Goal: Download file/media

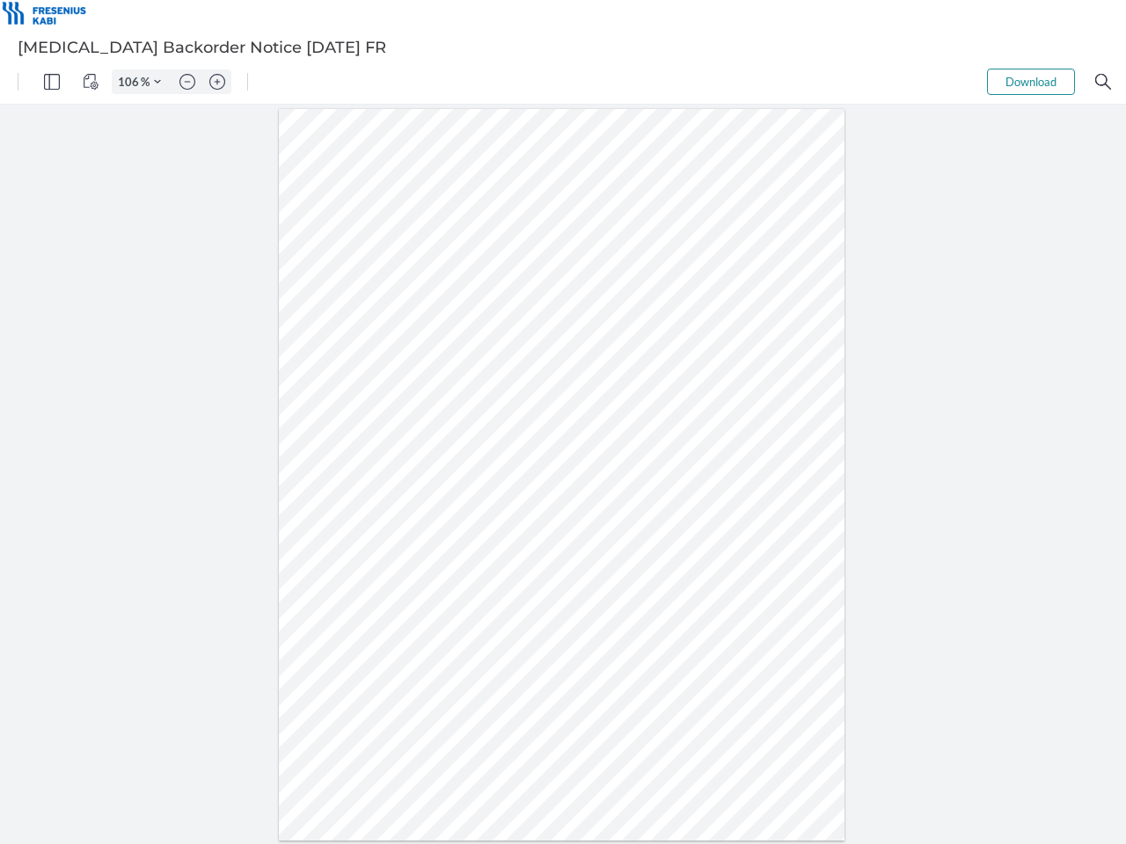
click at [52, 82] on img "Panel" at bounding box center [52, 82] width 16 height 16
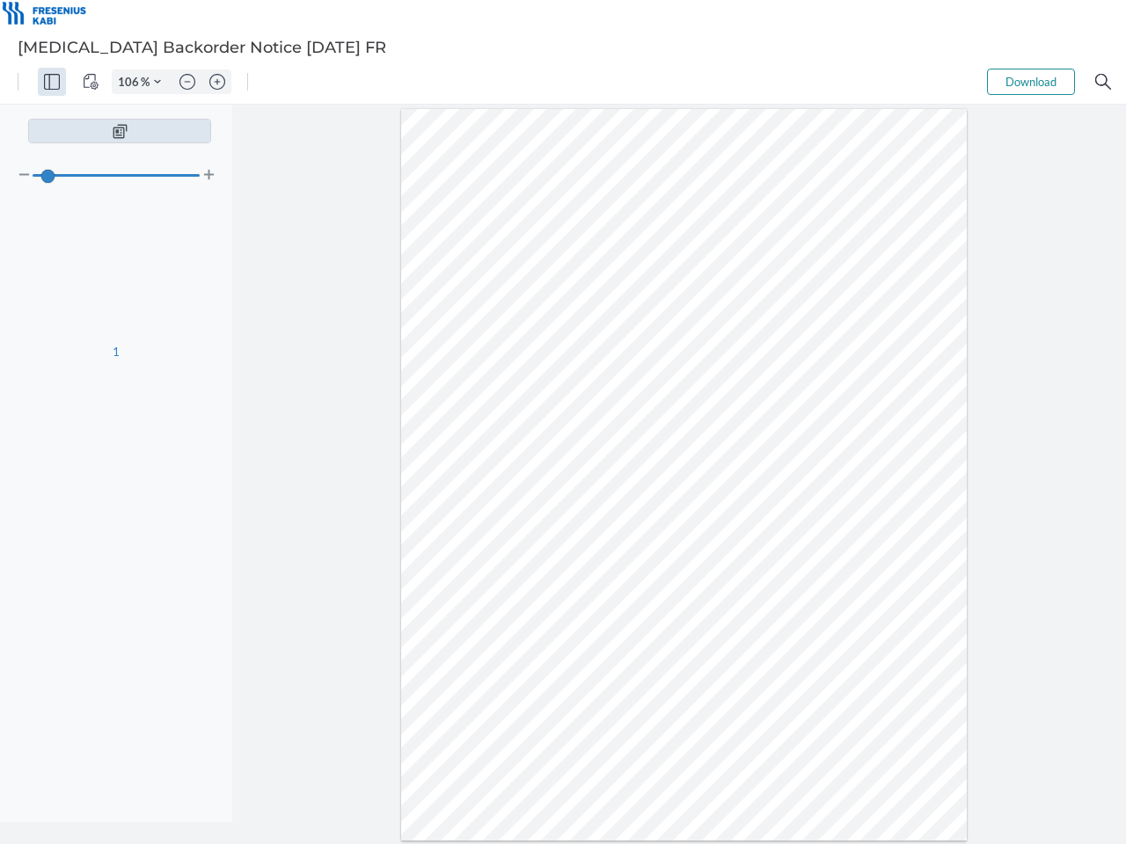
click at [91, 82] on img "View Controls" at bounding box center [91, 82] width 16 height 16
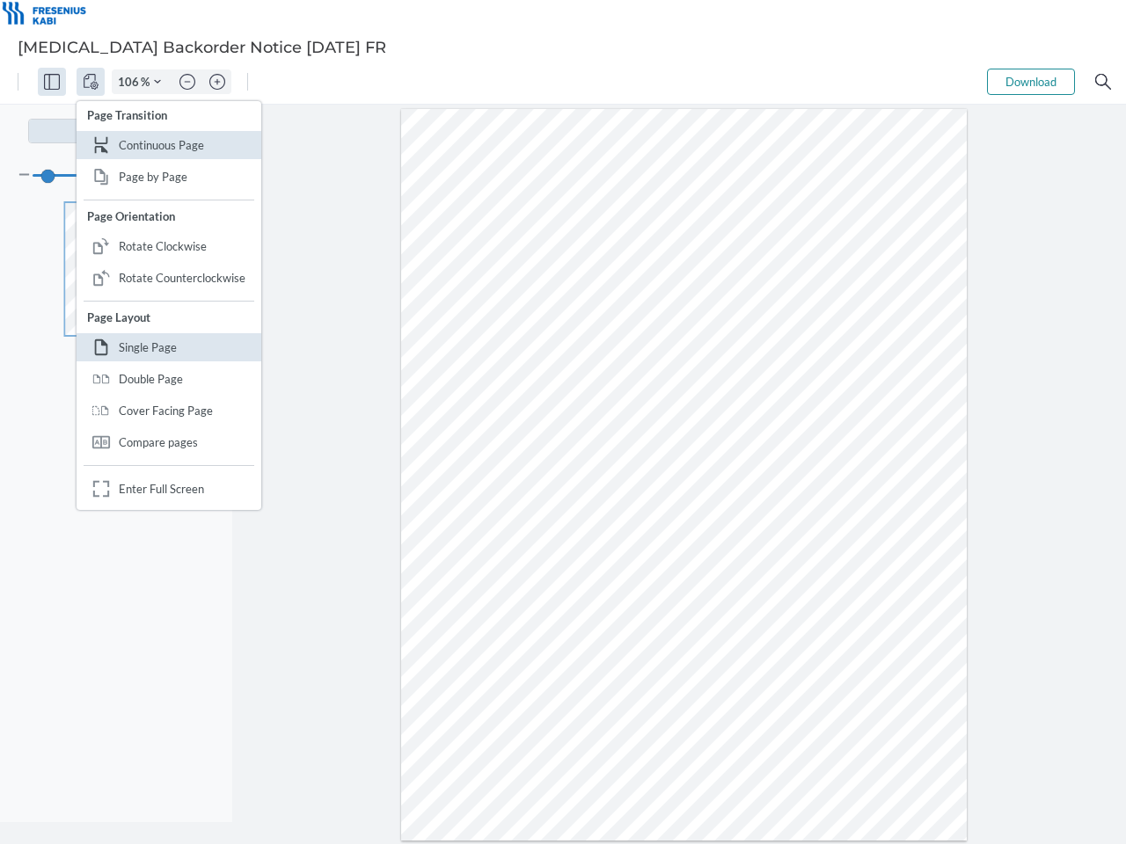
click at [131, 82] on input "106" at bounding box center [127, 82] width 28 height 16
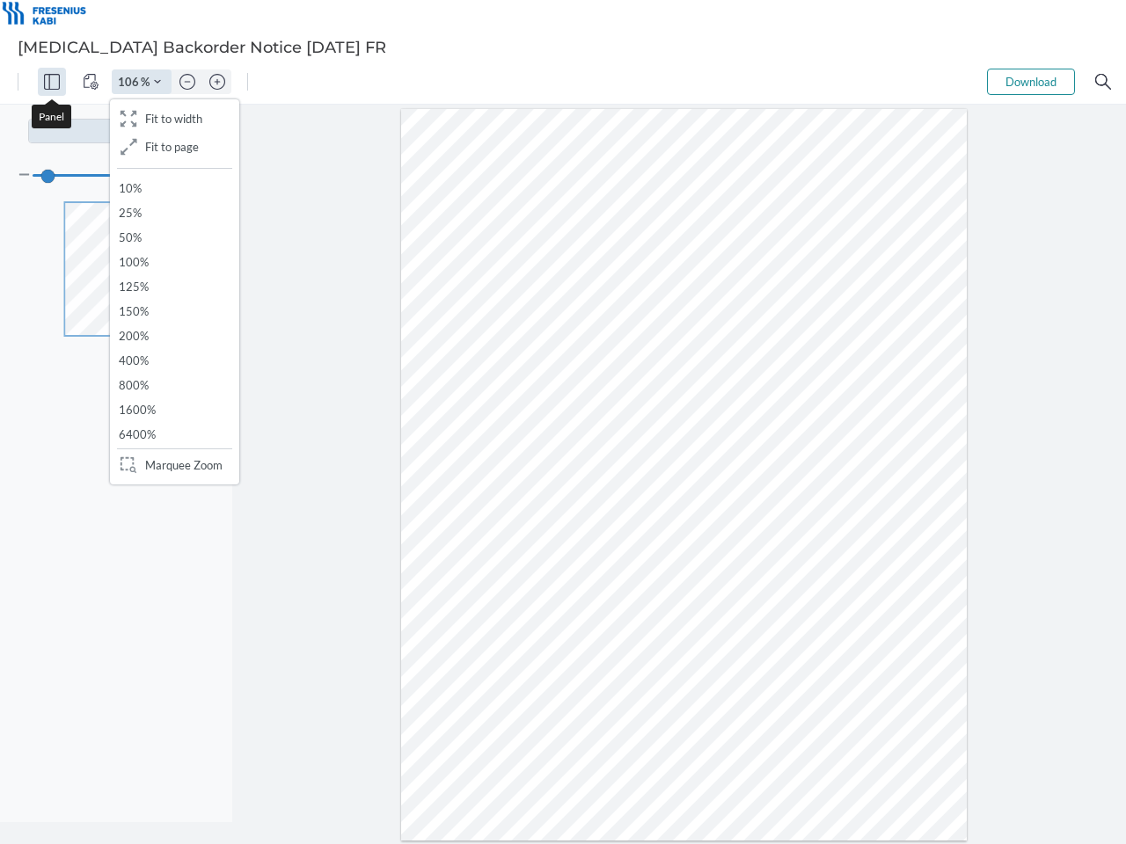
click at [157, 82] on img "Zoom Controls" at bounding box center [157, 81] width 7 height 7
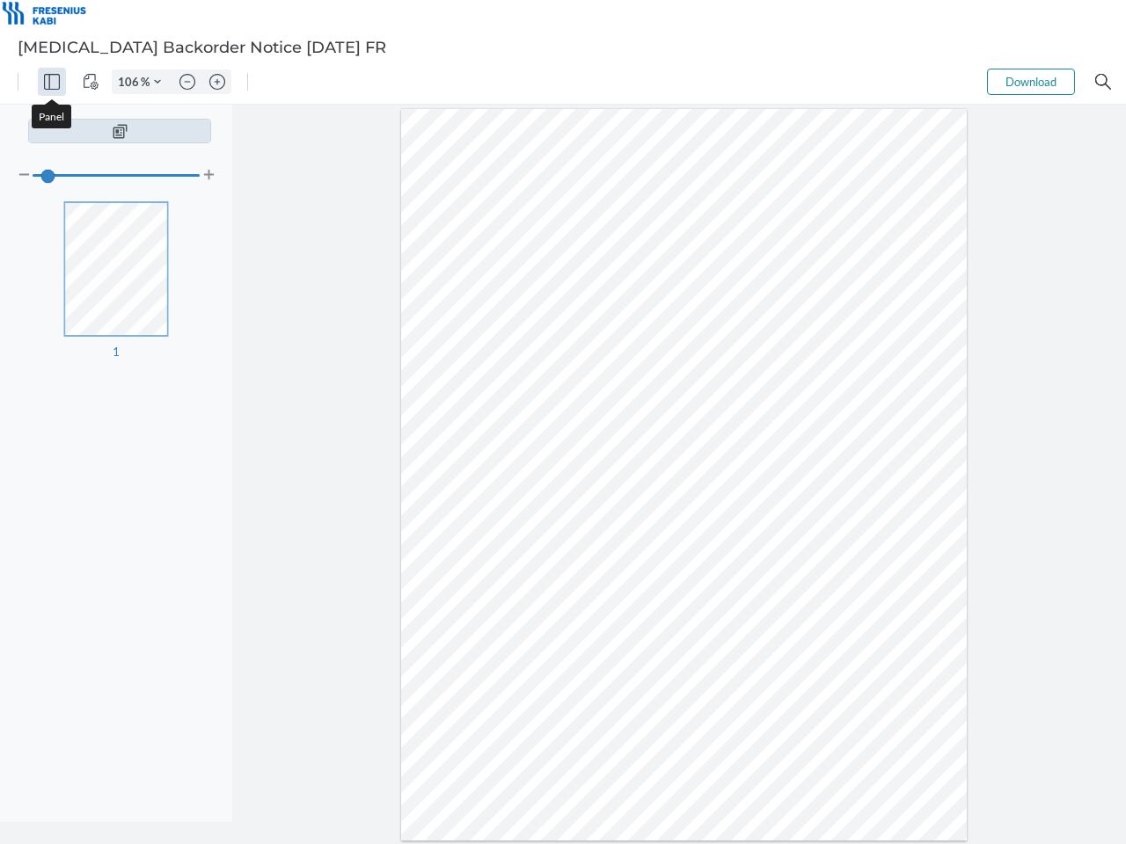
click at [187, 82] on img "Zoom out" at bounding box center [187, 82] width 16 height 16
click at [217, 82] on img "Zoom in" at bounding box center [217, 82] width 16 height 16
type input "106"
click at [1031, 82] on button "Download" at bounding box center [1031, 82] width 88 height 26
click at [1103, 82] on img "Search" at bounding box center [1103, 82] width 16 height 16
